Goal: Task Accomplishment & Management: Manage account settings

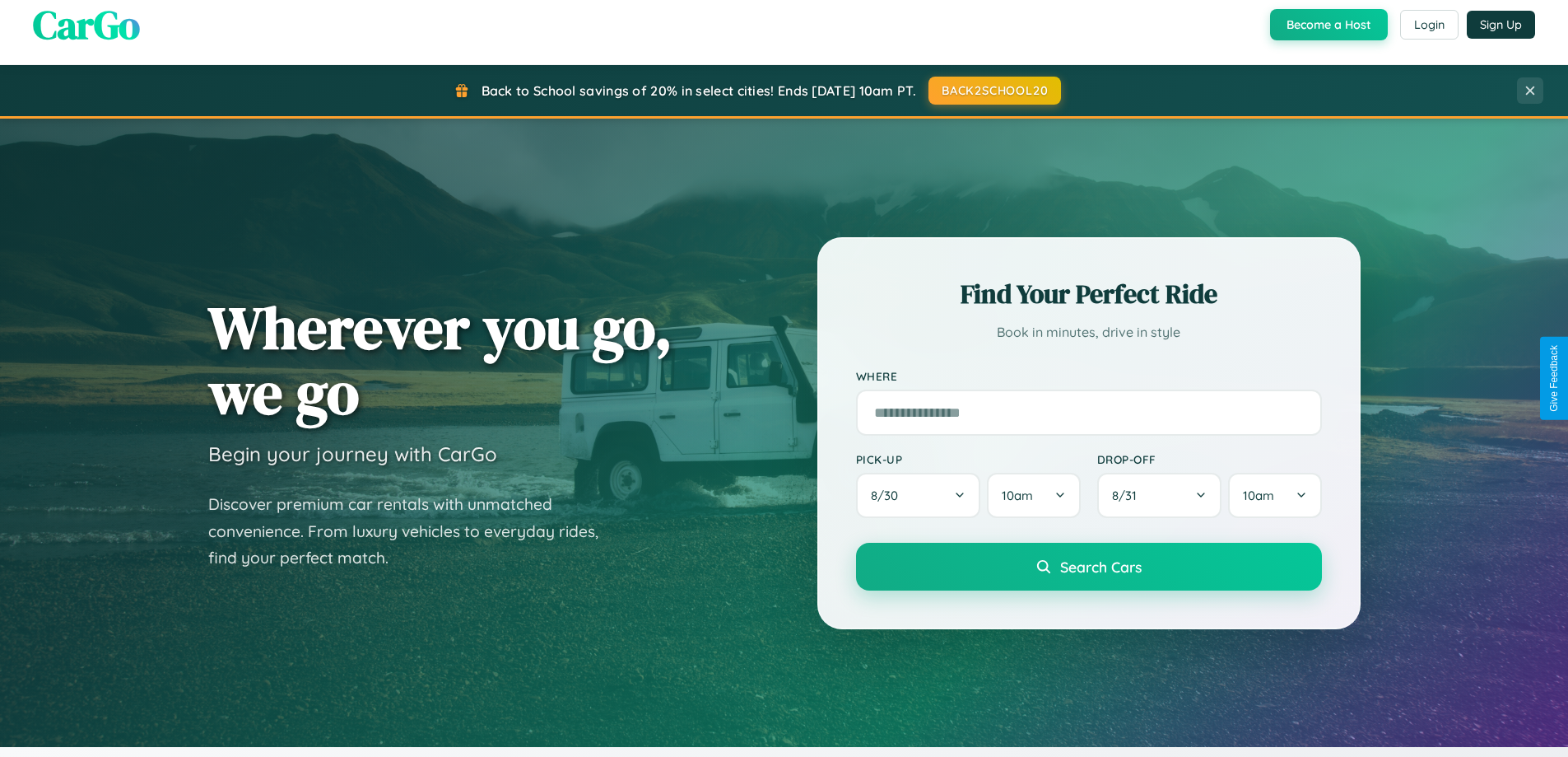
scroll to position [710, 0]
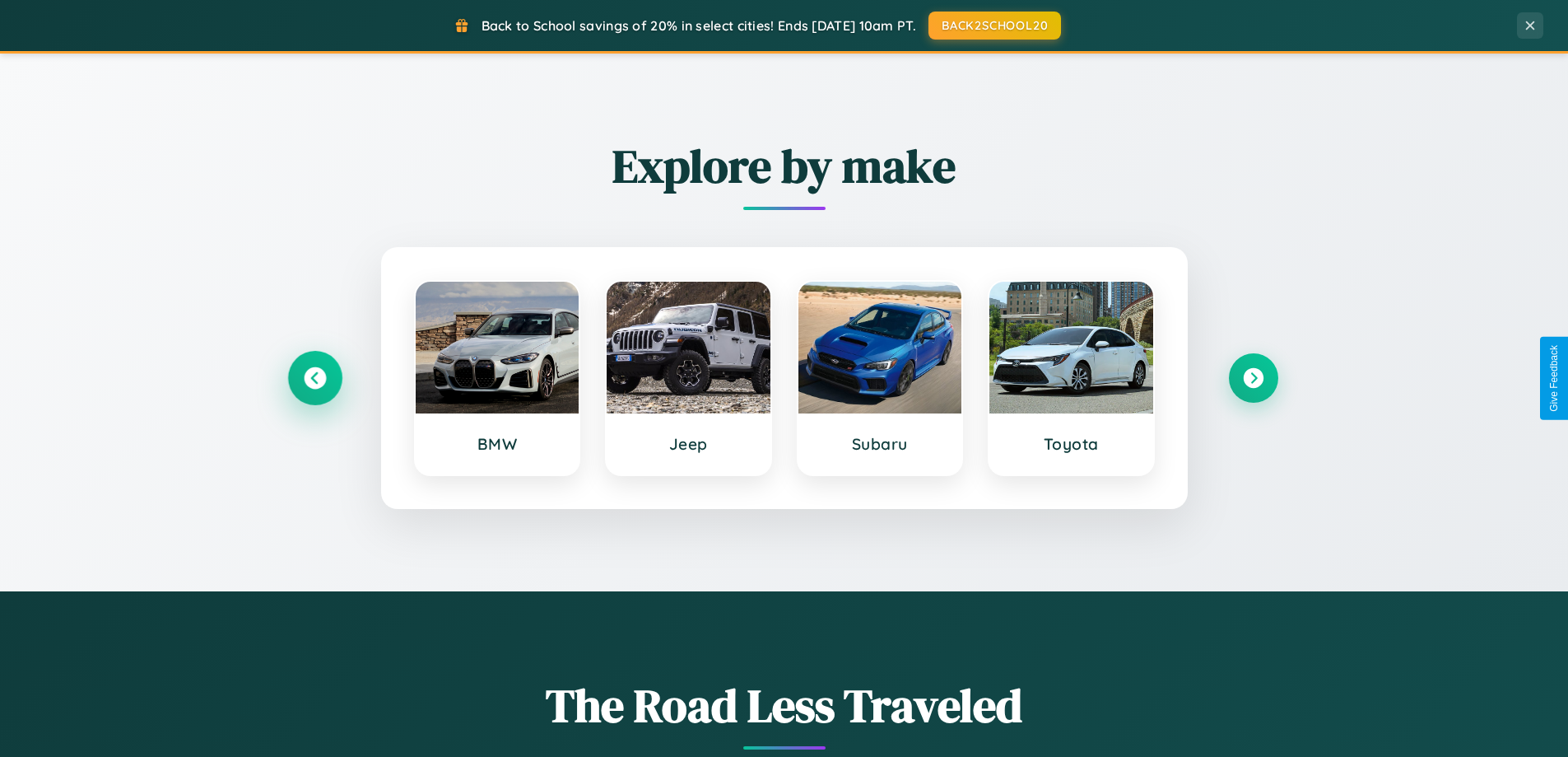
click at [314, 378] on icon at bounding box center [314, 378] width 22 height 22
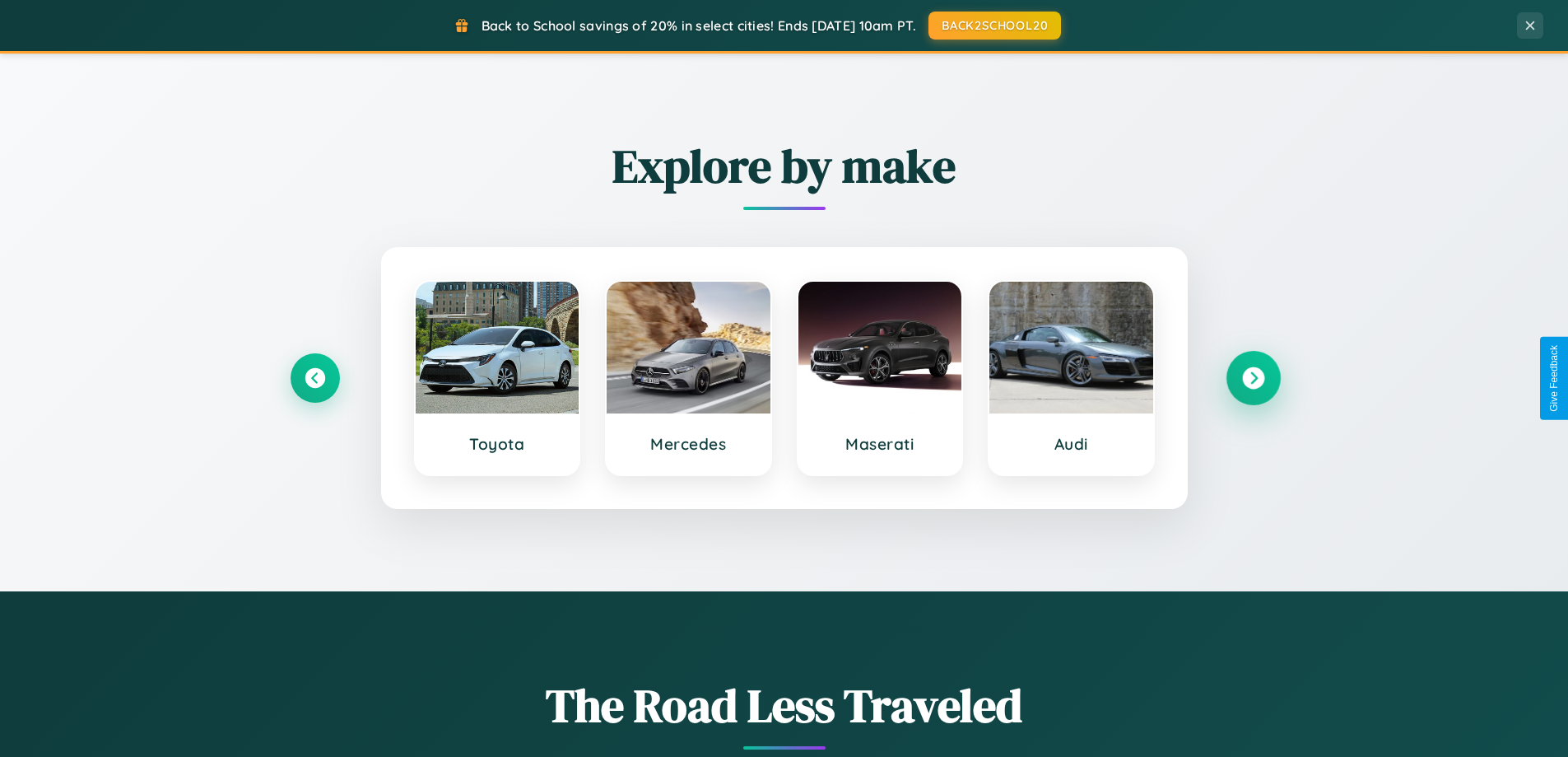
click at [1253, 378] on icon at bounding box center [1253, 378] width 22 height 22
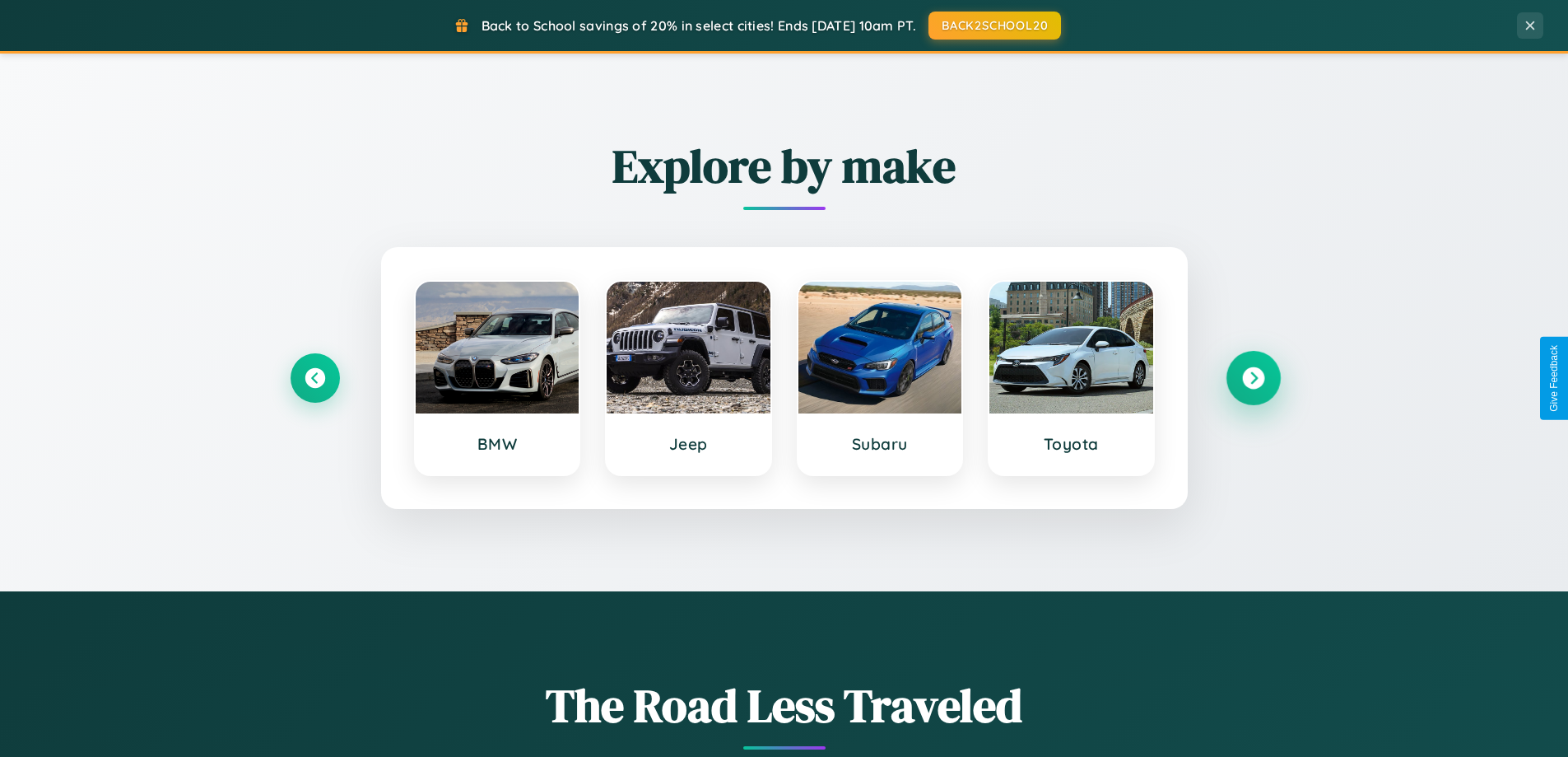
click at [1253, 378] on icon at bounding box center [1253, 378] width 22 height 22
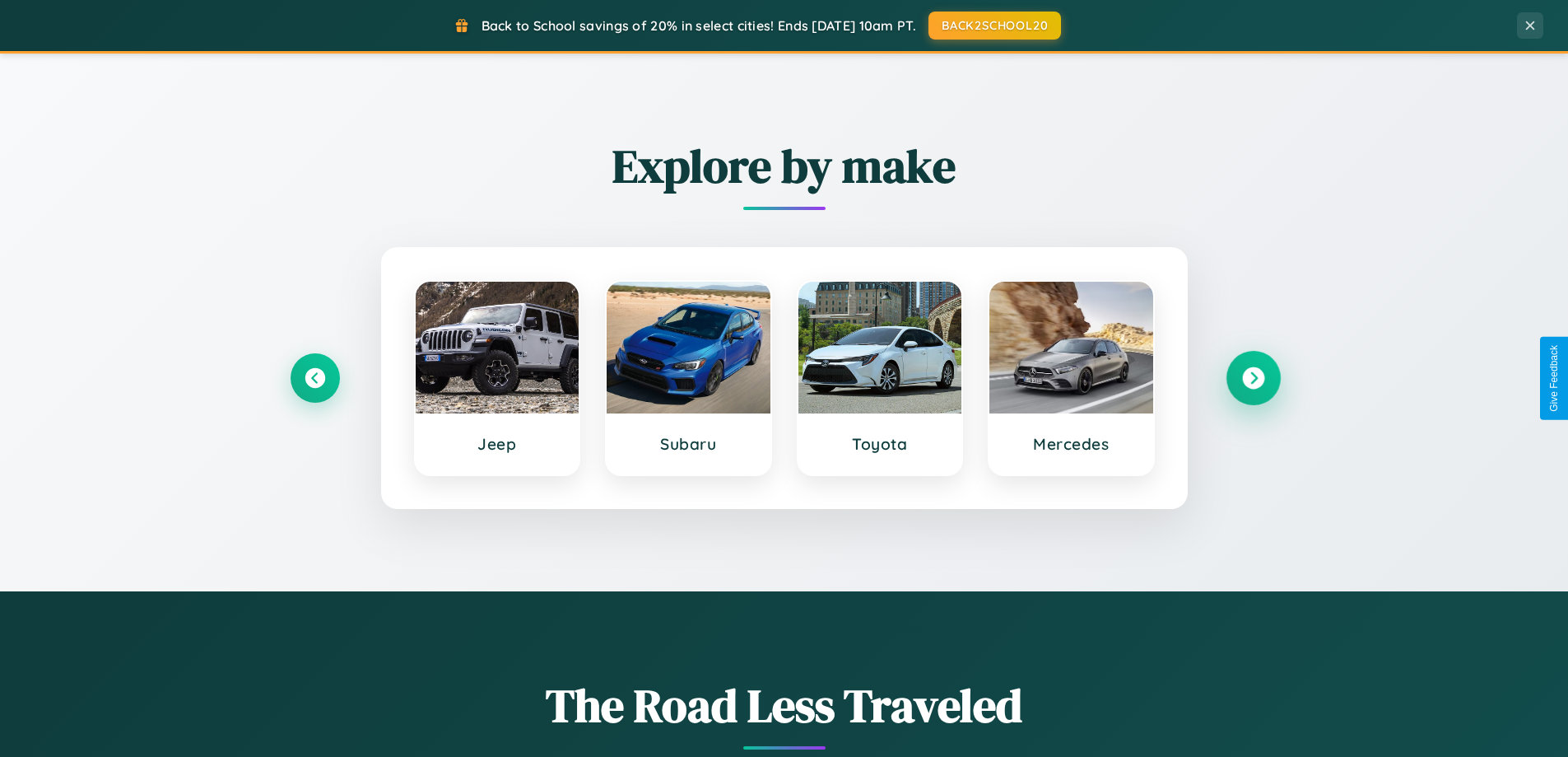
click at [1253, 378] on icon at bounding box center [1253, 378] width 22 height 22
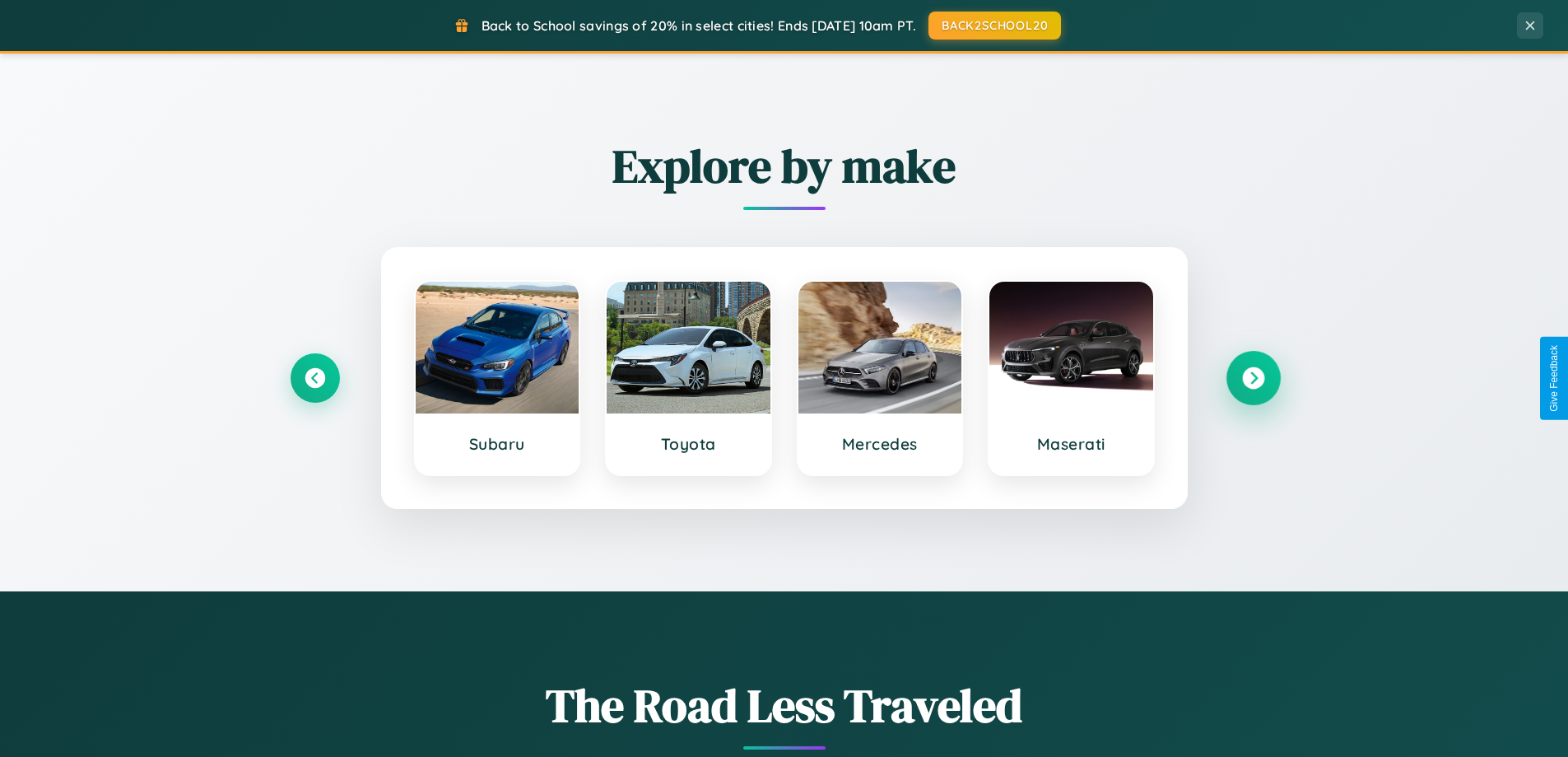
click at [1253, 378] on icon at bounding box center [1253, 378] width 22 height 22
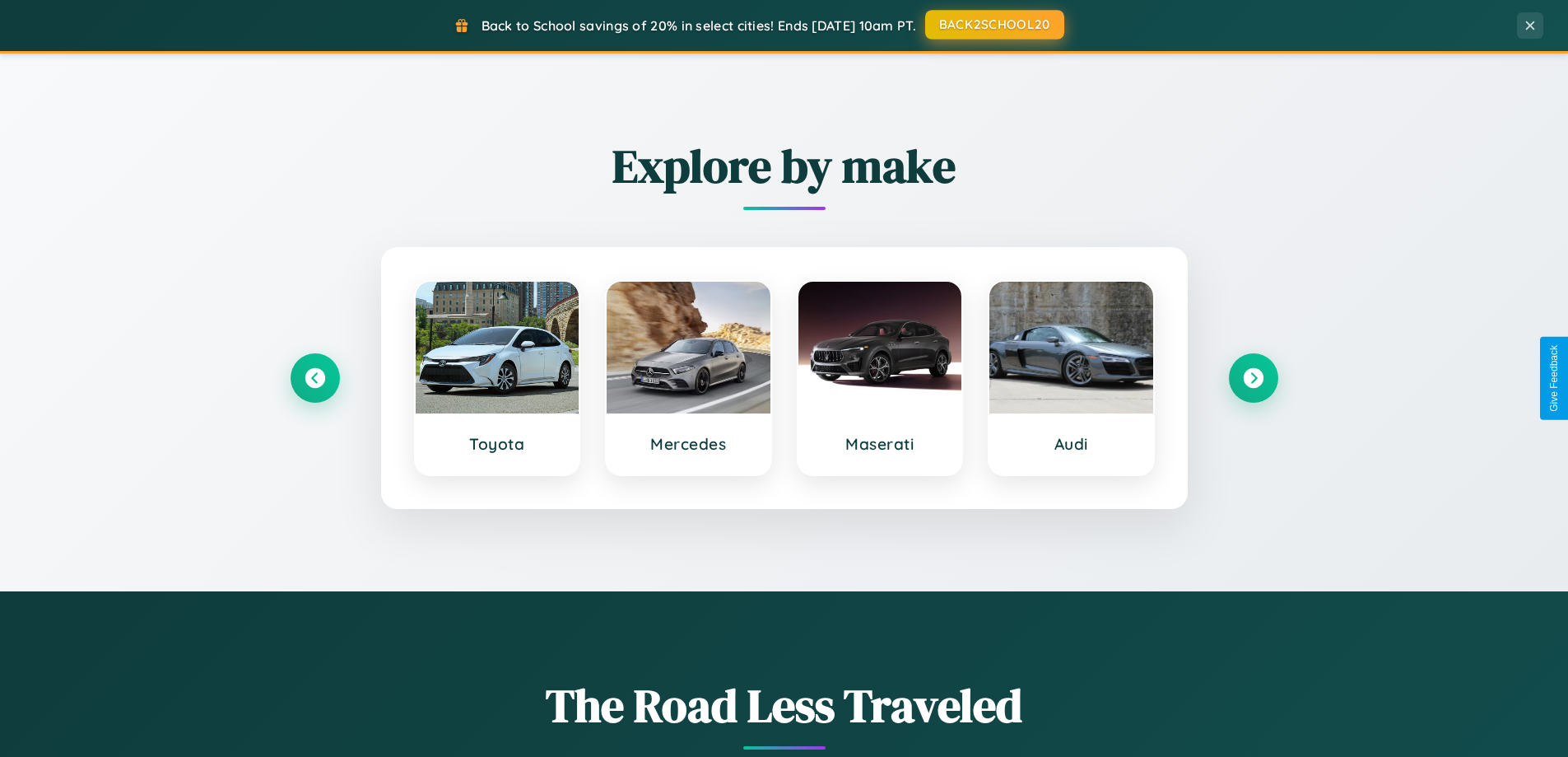
click at [994, 25] on button "BACK2SCHOOL20" at bounding box center [994, 25] width 139 height 30
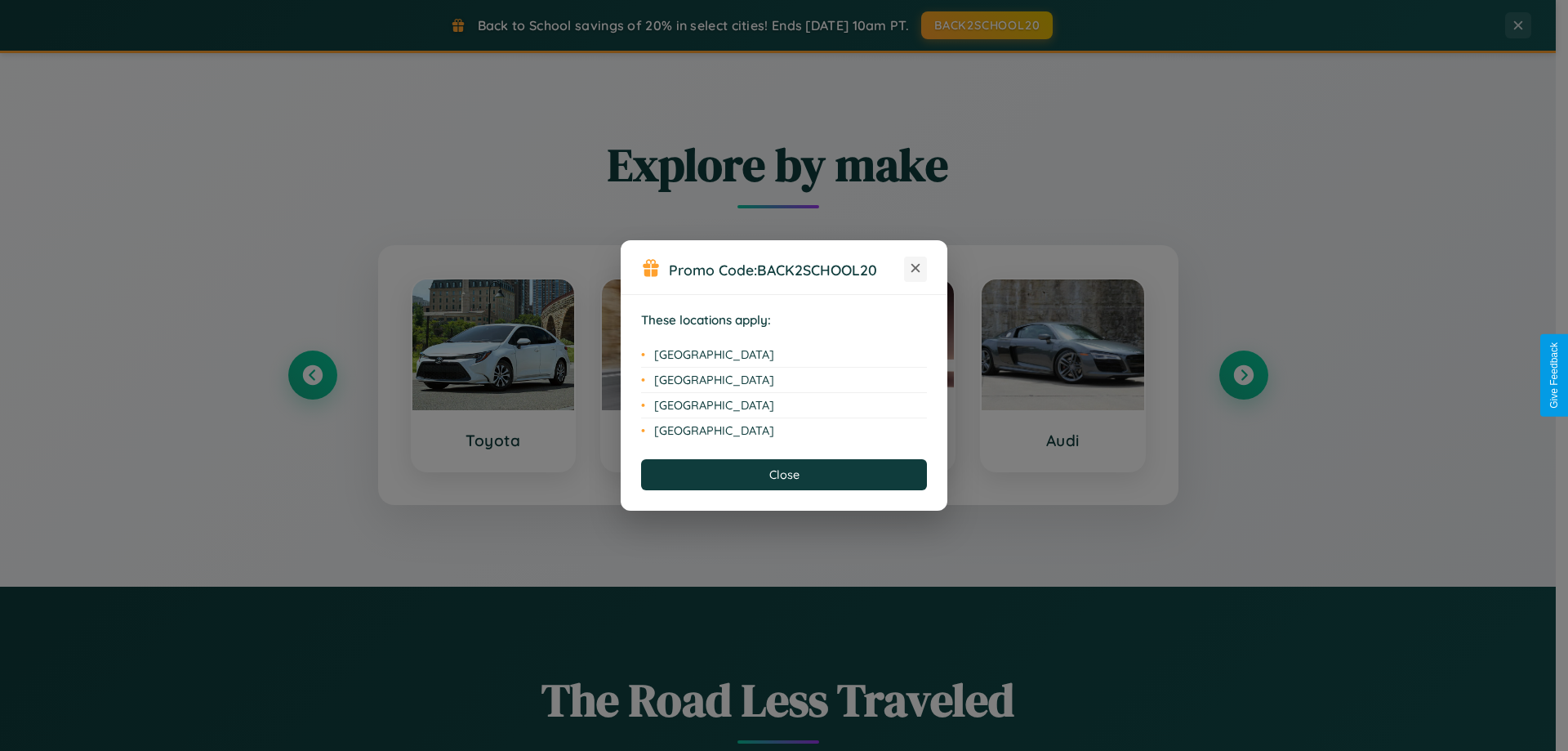
click at [916, 269] on icon at bounding box center [916, 268] width 9 height 9
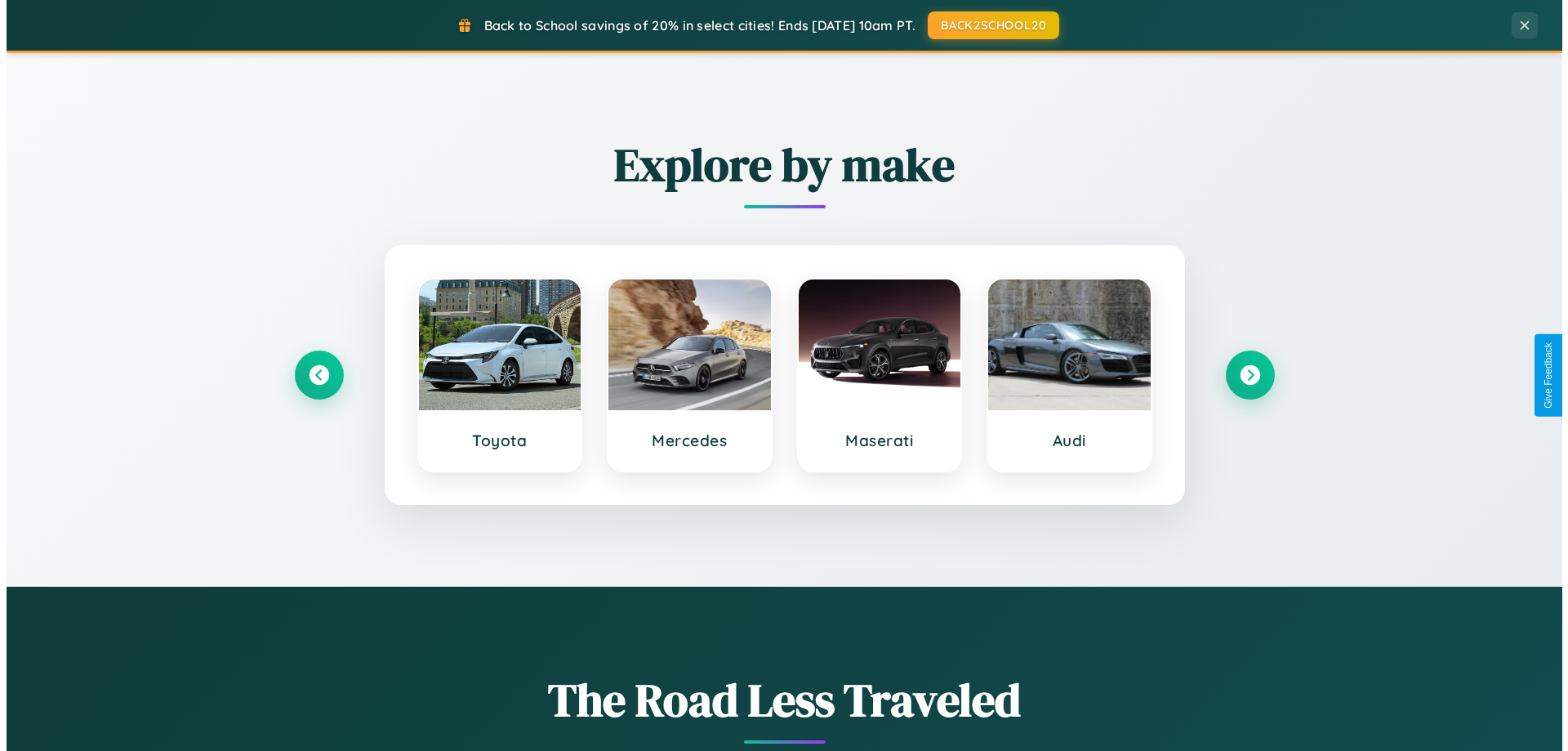
scroll to position [0, 0]
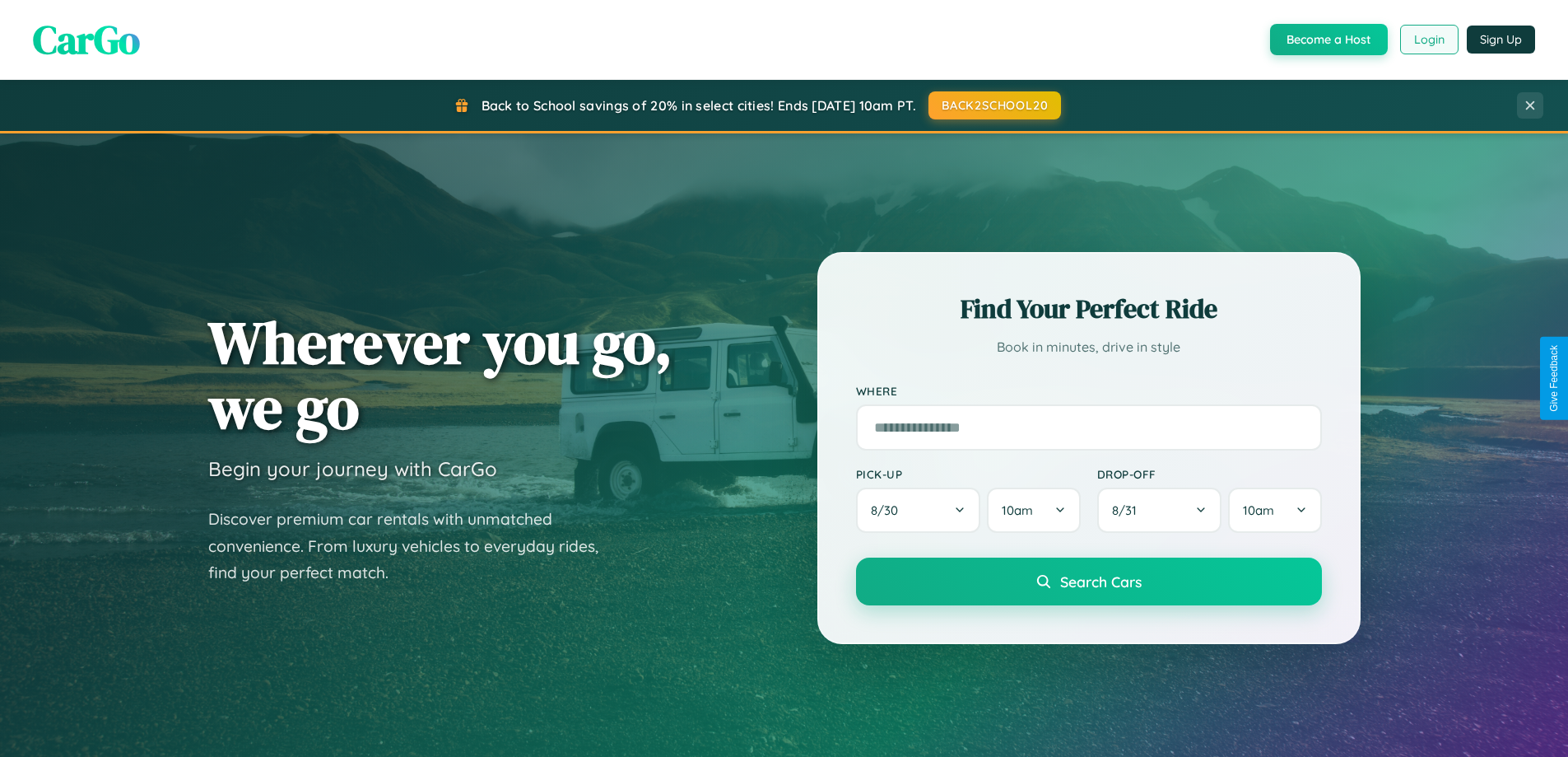
click at [1428, 40] on button "Login" at bounding box center [1429, 40] width 58 height 30
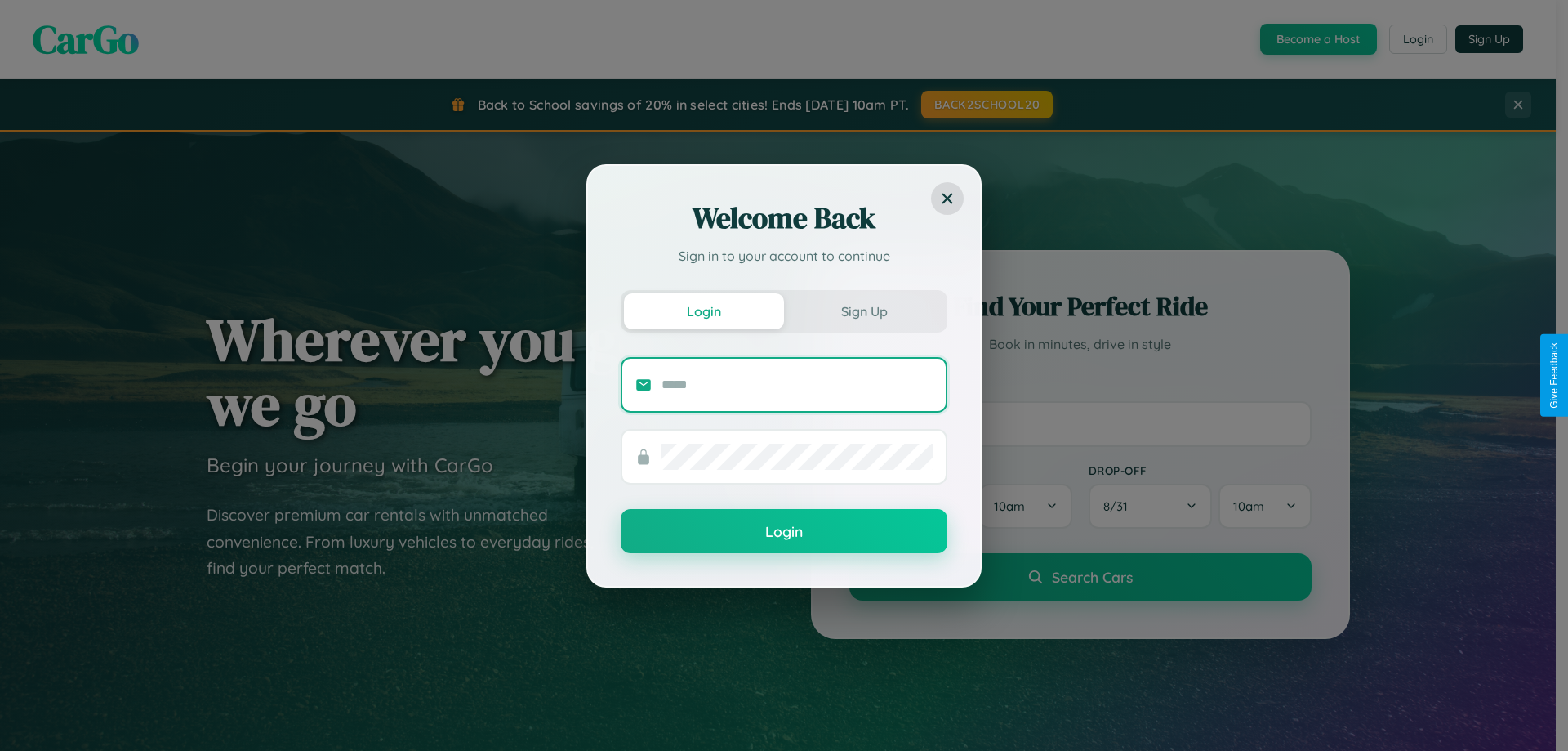
click at [797, 384] on input "text" at bounding box center [797, 385] width 271 height 26
type input "**********"
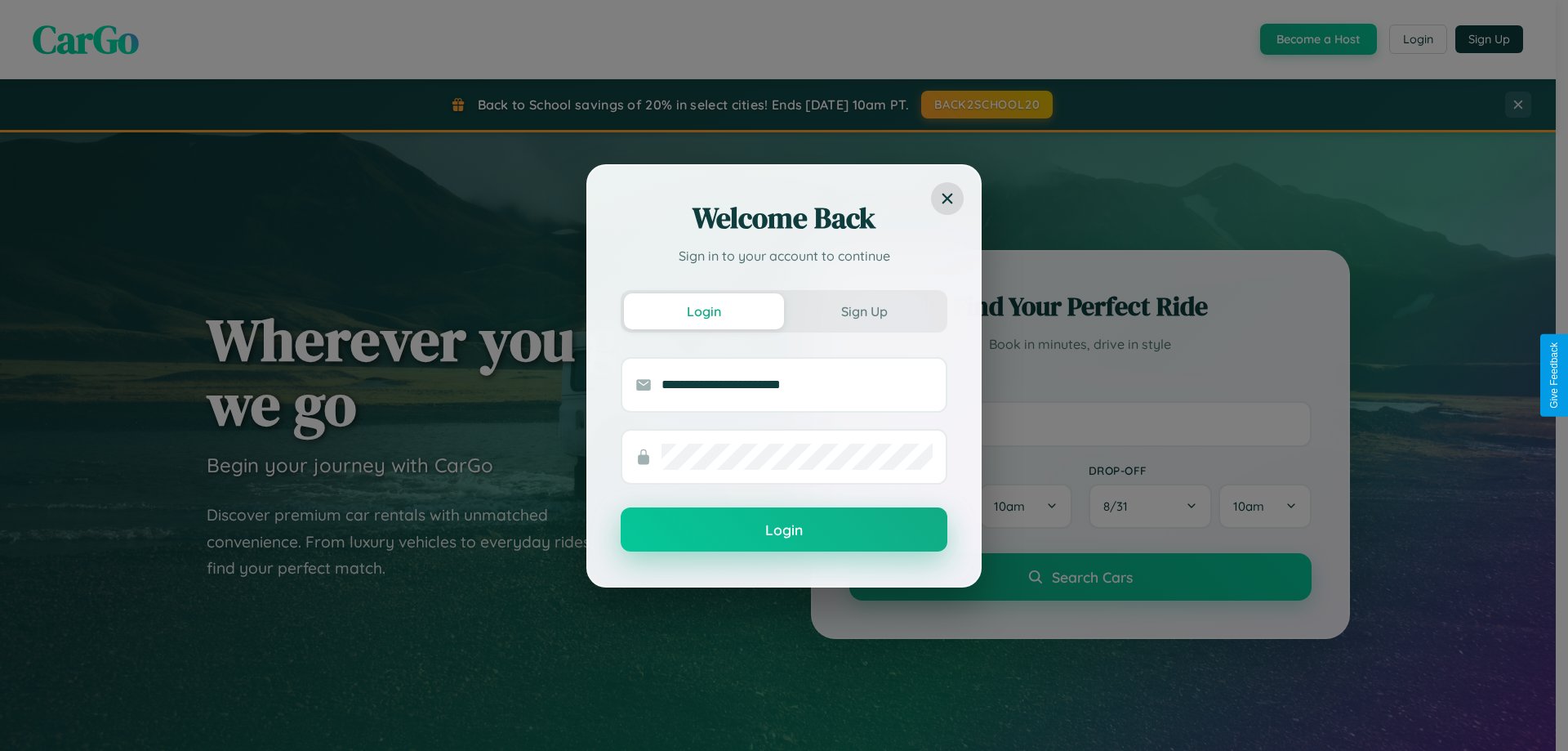
click at [784, 530] on button "Login" at bounding box center [784, 529] width 327 height 44
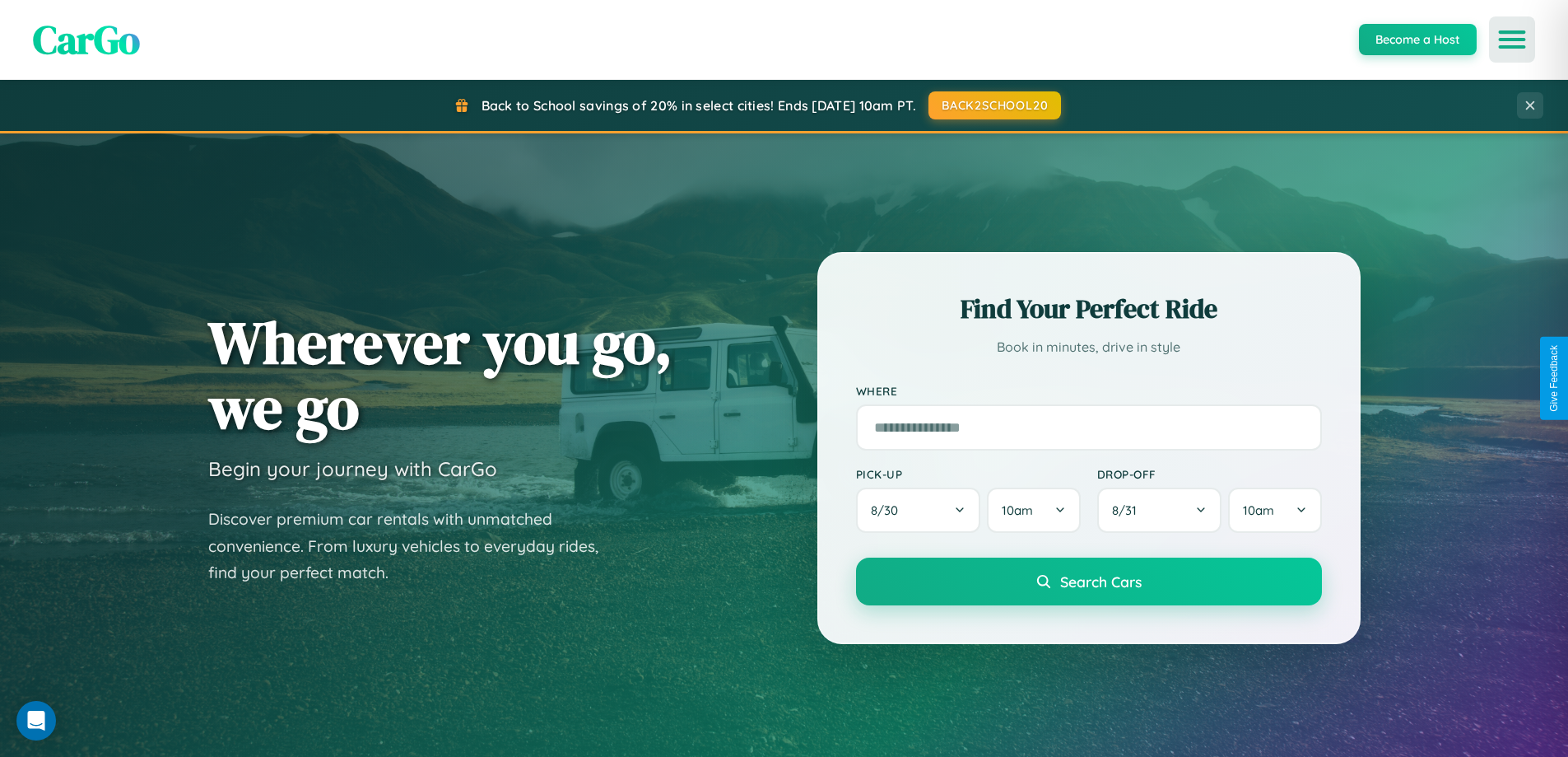
click at [1512, 40] on icon "Open menu" at bounding box center [1512, 40] width 24 height 15
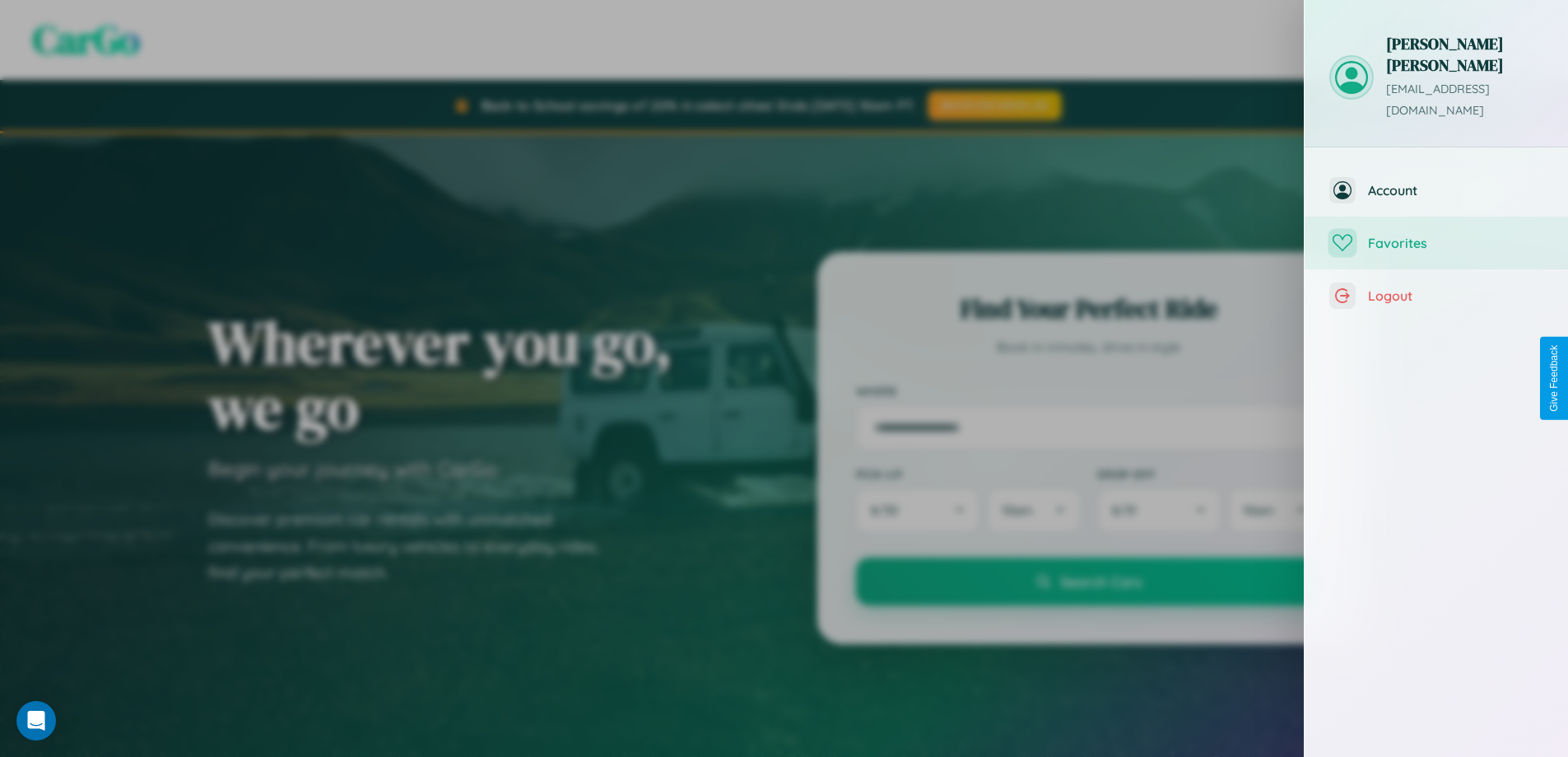
click at [1437, 235] on span "Favorites" at bounding box center [1456, 243] width 175 height 17
